Goal: Book appointment/travel/reservation

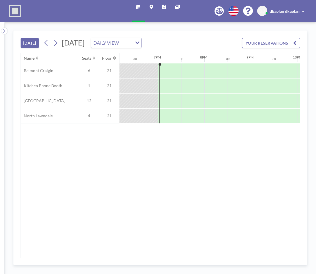
scroll to position [0, 857]
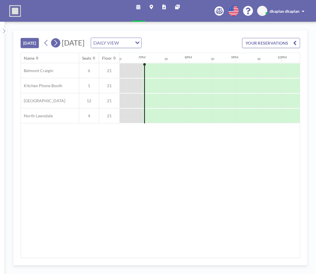
click at [57, 44] on icon at bounding box center [55, 43] width 3 height 6
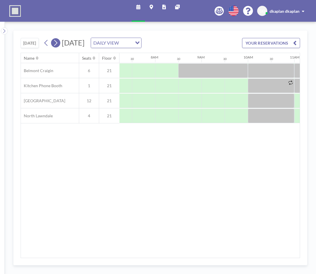
scroll to position [0, 348]
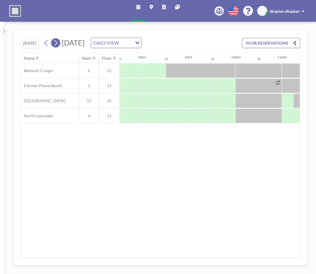
click at [56, 45] on icon at bounding box center [55, 43] width 3 height 6
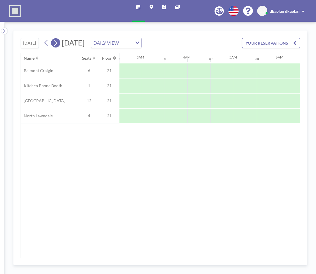
scroll to position [0, 292]
click at [56, 45] on icon at bounding box center [55, 43] width 3 height 6
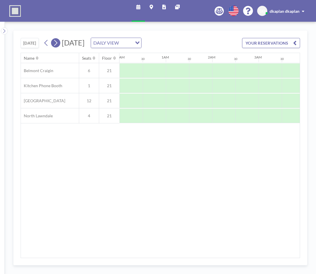
scroll to position [0, 303]
click at [56, 45] on icon at bounding box center [55, 43] width 3 height 6
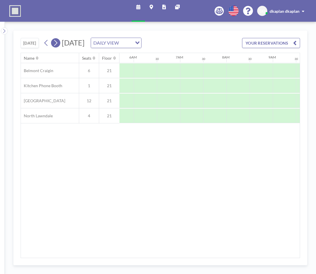
click at [56, 45] on icon at bounding box center [55, 43] width 3 height 6
